Goal: Find specific page/section: Find specific page/section

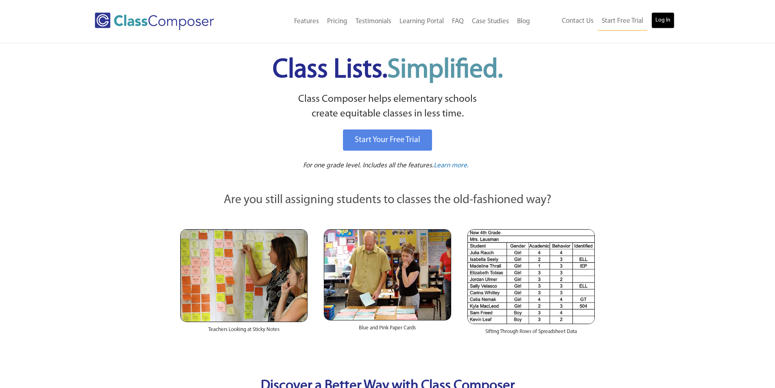
click at [655, 15] on link "Log In" at bounding box center [663, 20] width 23 height 16
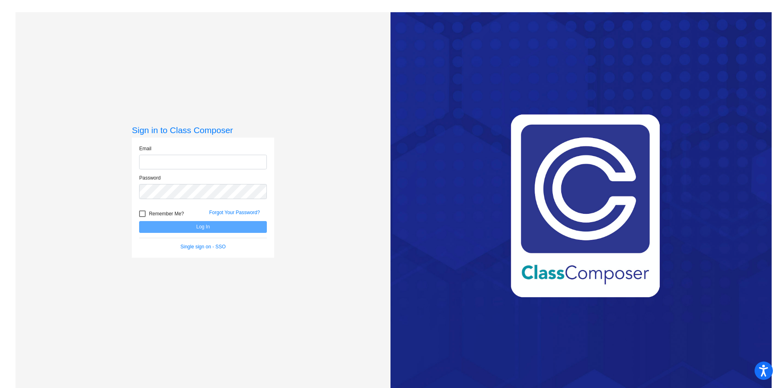
click at [163, 160] on input "email" at bounding box center [203, 162] width 128 height 15
type input "tessitorea@crcsd.org"
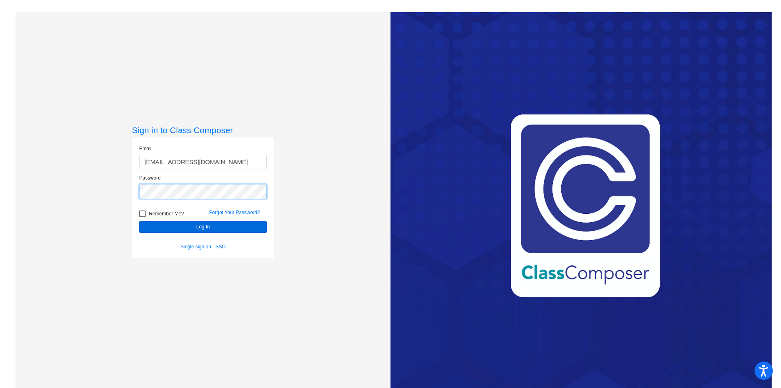
click at [139, 221] on button "Log In" at bounding box center [203, 227] width 128 height 12
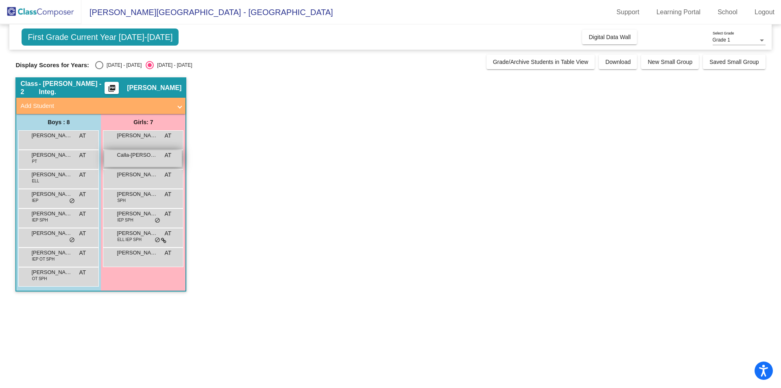
click at [131, 167] on div "Calla-Lilly Winchester-Kenna AT lock do_not_disturb_alt" at bounding box center [143, 158] width 78 height 17
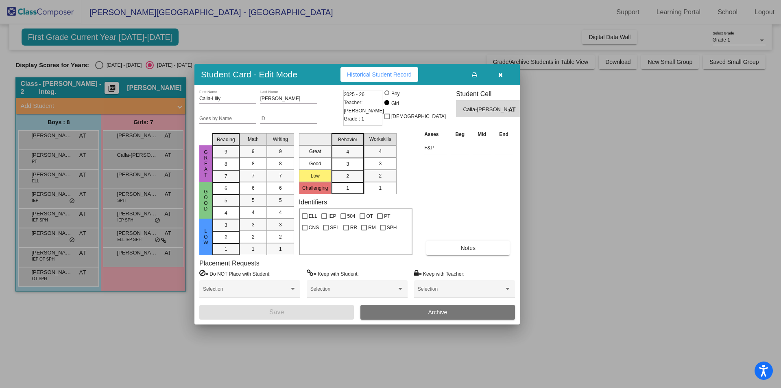
click at [391, 72] on span "Historical Student Record" at bounding box center [379, 74] width 65 height 7
